Goal: Find specific page/section: Find specific page/section

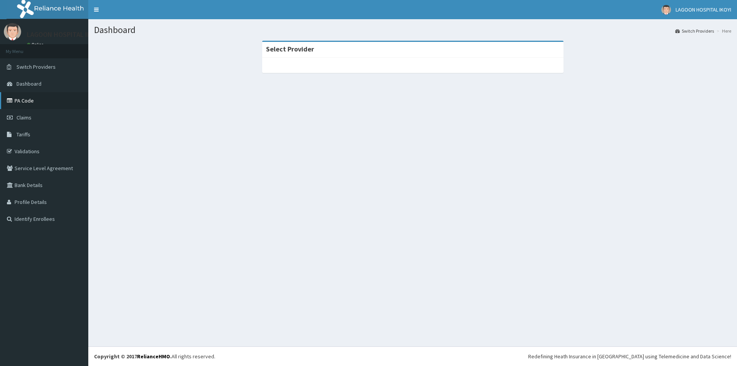
click at [32, 99] on link "PA Code" at bounding box center [44, 100] width 88 height 17
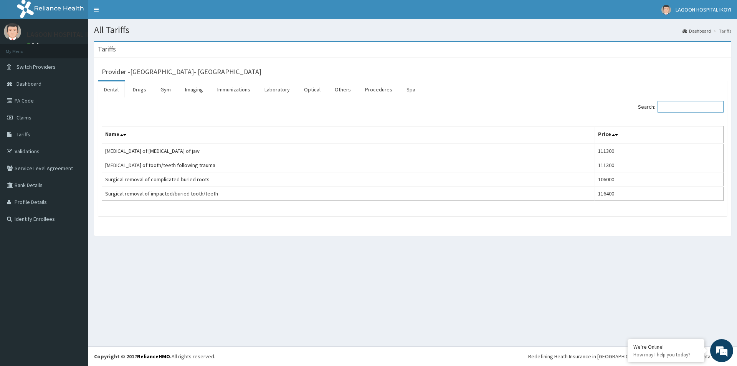
click at [675, 105] on input "Search:" at bounding box center [691, 107] width 66 height 12
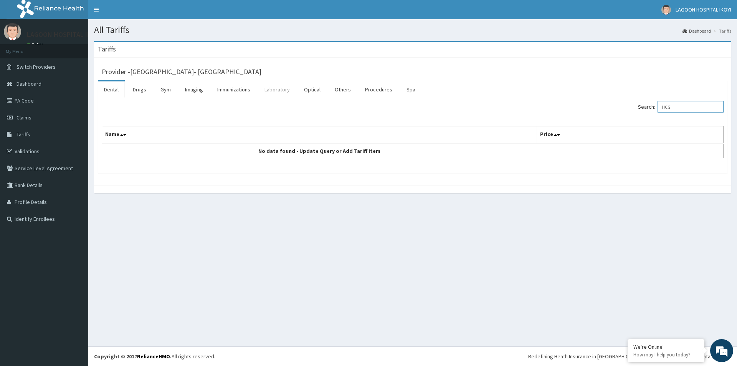
type input "HCG"
click at [278, 89] on link "Laboratory" at bounding box center [277, 89] width 38 height 16
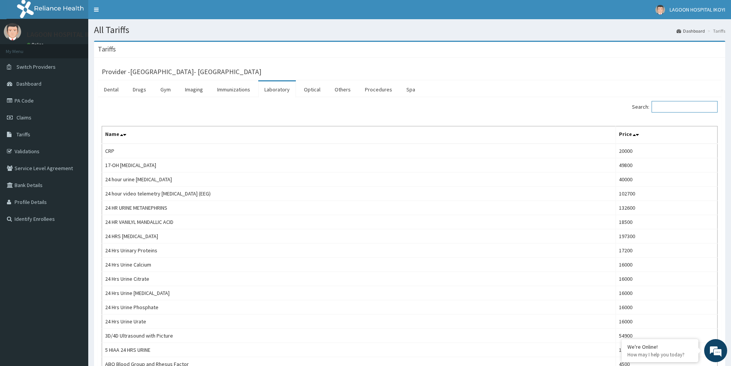
click at [676, 101] on input "Search:" at bounding box center [685, 107] width 66 height 12
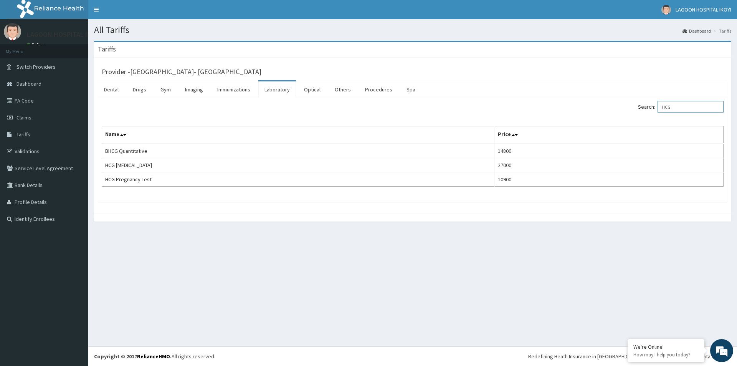
type input "HCG"
click at [17, 98] on link "PA Code" at bounding box center [44, 100] width 88 height 17
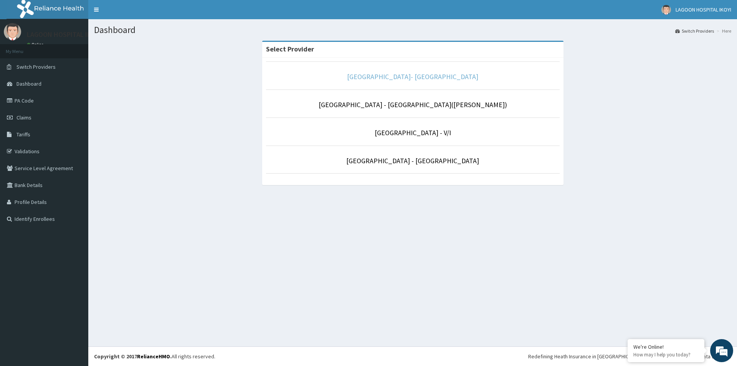
click at [427, 78] on link "[GEOGRAPHIC_DATA]- [GEOGRAPHIC_DATA]" at bounding box center [412, 76] width 131 height 9
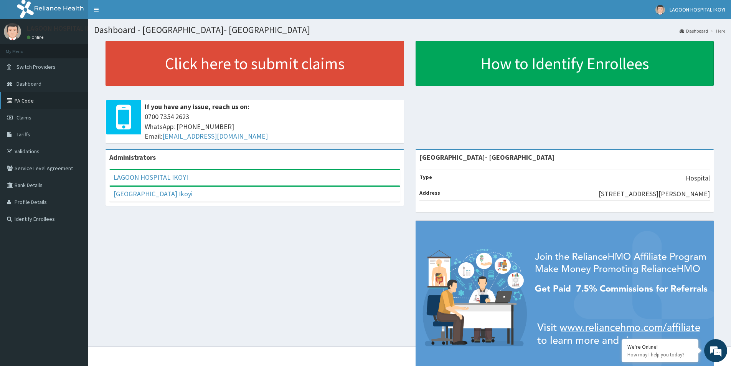
click at [33, 103] on link "PA Code" at bounding box center [44, 100] width 88 height 17
